Goal: Information Seeking & Learning: Compare options

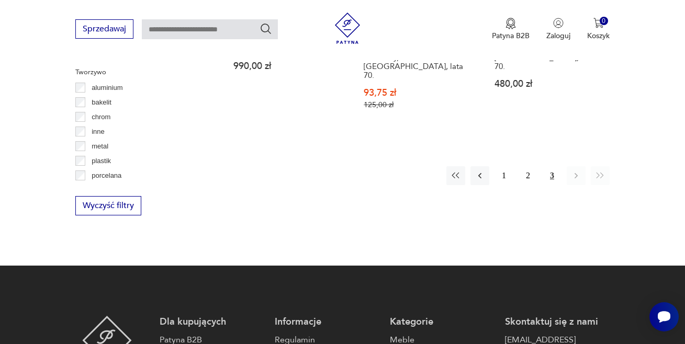
scroll to position [695, 0]
